Goal: Navigation & Orientation: Find specific page/section

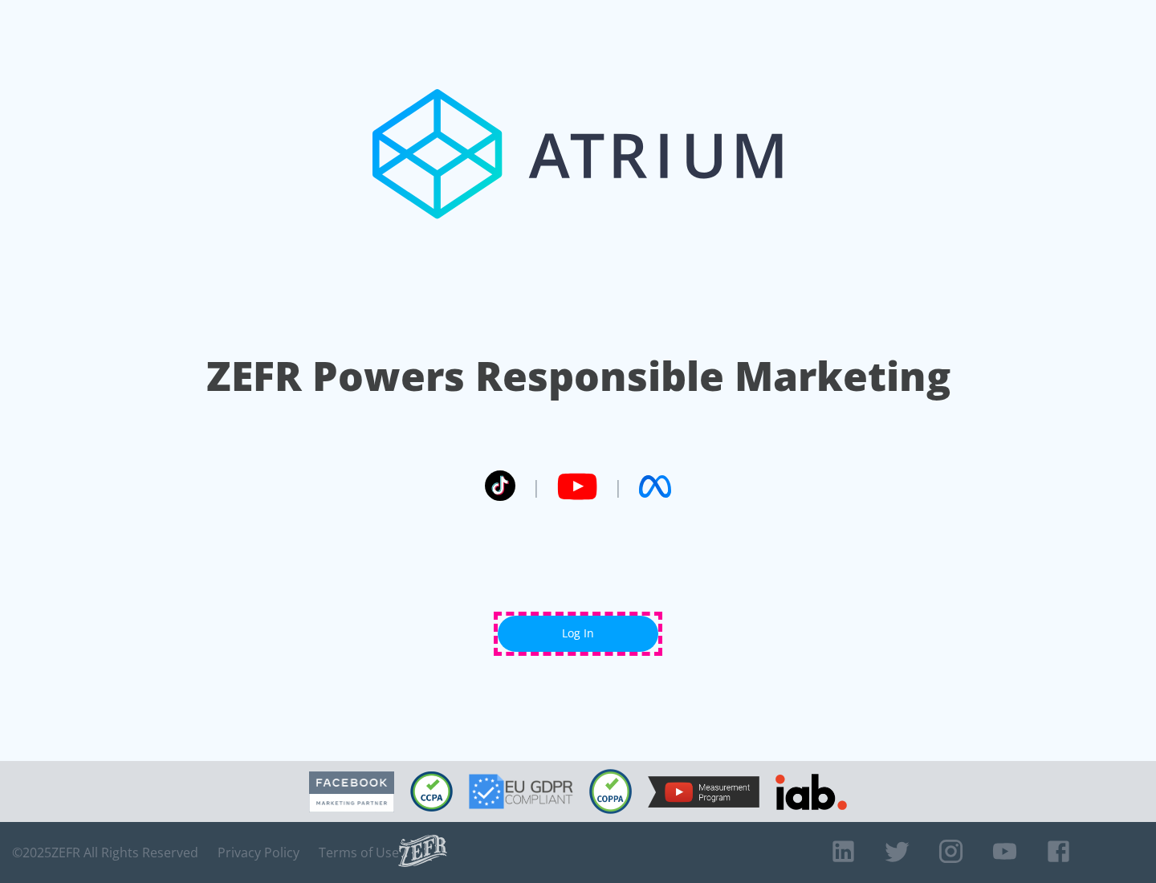
click at [578, 634] on link "Log In" at bounding box center [578, 634] width 161 height 36
